Goal: Check status: Check status

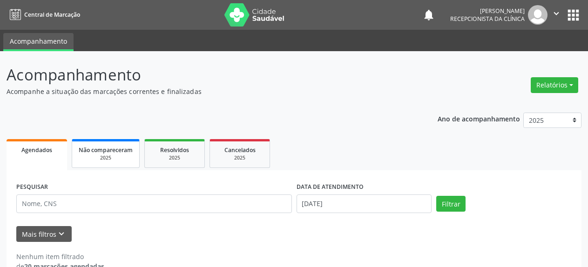
click at [85, 153] on span "Não compareceram" at bounding box center [106, 150] width 54 height 8
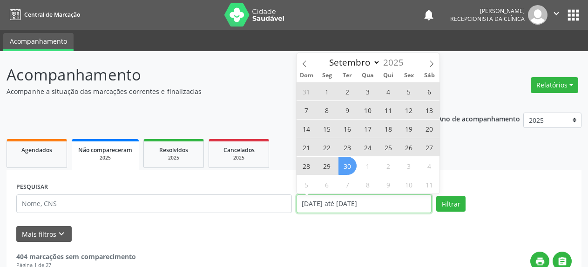
click at [352, 206] on input "[DATE] até [DATE]" at bounding box center [365, 204] width 136 height 19
click at [326, 91] on span "1" at bounding box center [327, 91] width 18 height 18
type input "[DATE]"
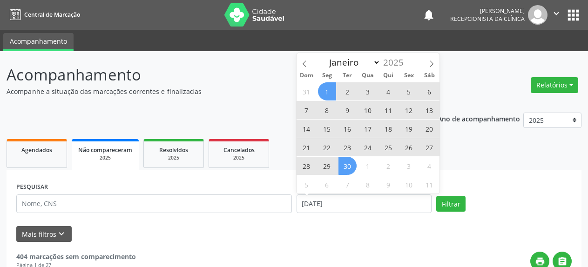
click at [349, 166] on span "30" at bounding box center [348, 166] width 18 height 18
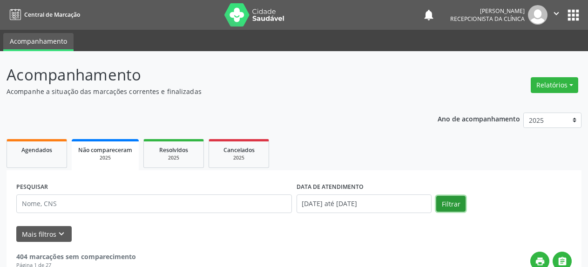
click at [450, 204] on button "Filtrar" at bounding box center [451, 204] width 29 height 16
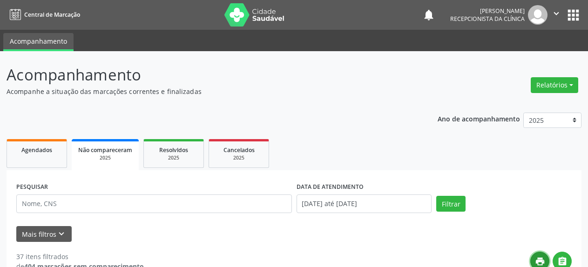
click at [541, 260] on icon "print" at bounding box center [540, 262] width 10 height 10
click at [174, 153] on span "Resolvidos" at bounding box center [173, 150] width 29 height 8
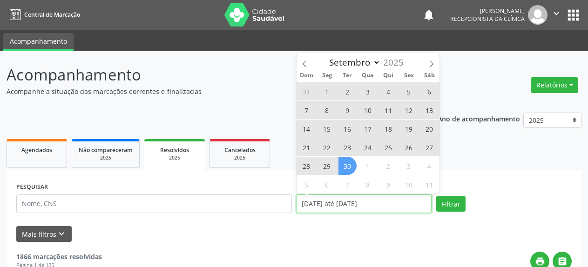
click at [315, 206] on input "[DATE] até [DATE]" at bounding box center [365, 204] width 136 height 19
click at [325, 90] on span "1" at bounding box center [327, 91] width 18 height 18
type input "[DATE]"
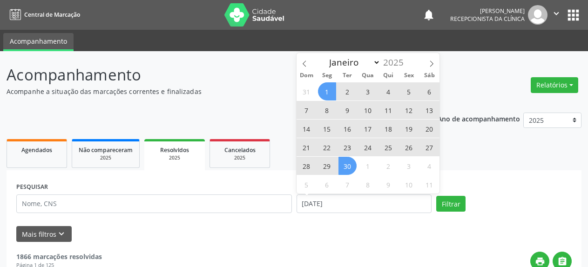
click at [345, 166] on span "30" at bounding box center [348, 166] width 18 height 18
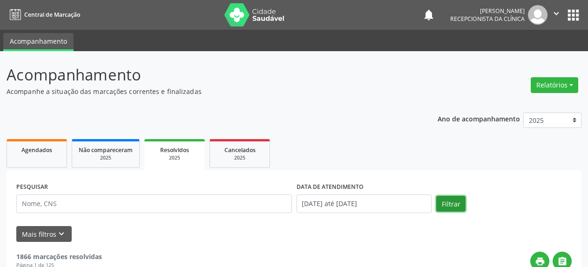
click at [451, 203] on button "Filtrar" at bounding box center [451, 204] width 29 height 16
click at [542, 260] on icon "print" at bounding box center [540, 262] width 10 height 10
click at [31, 152] on span "Agendados" at bounding box center [36, 150] width 31 height 8
select select "8"
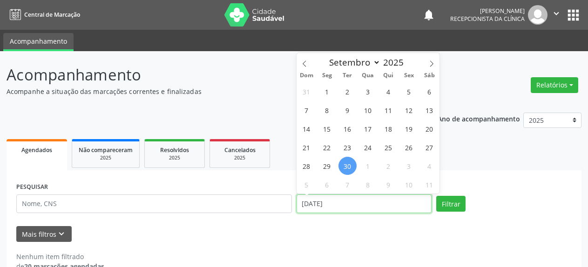
click at [330, 202] on input "[DATE]" at bounding box center [365, 204] width 136 height 19
click at [368, 185] on span "8" at bounding box center [368, 185] width 18 height 18
type input "[DATE]"
click at [368, 185] on span "8" at bounding box center [368, 185] width 18 height 18
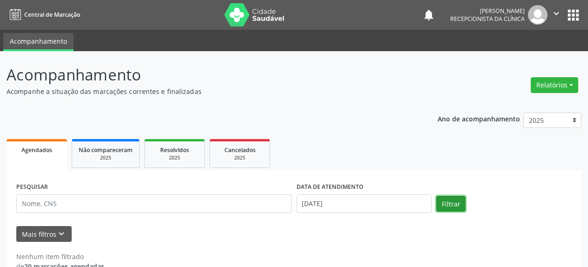
click at [446, 207] on button "Filtrar" at bounding box center [451, 204] width 29 height 16
